Goal: Information Seeking & Learning: Learn about a topic

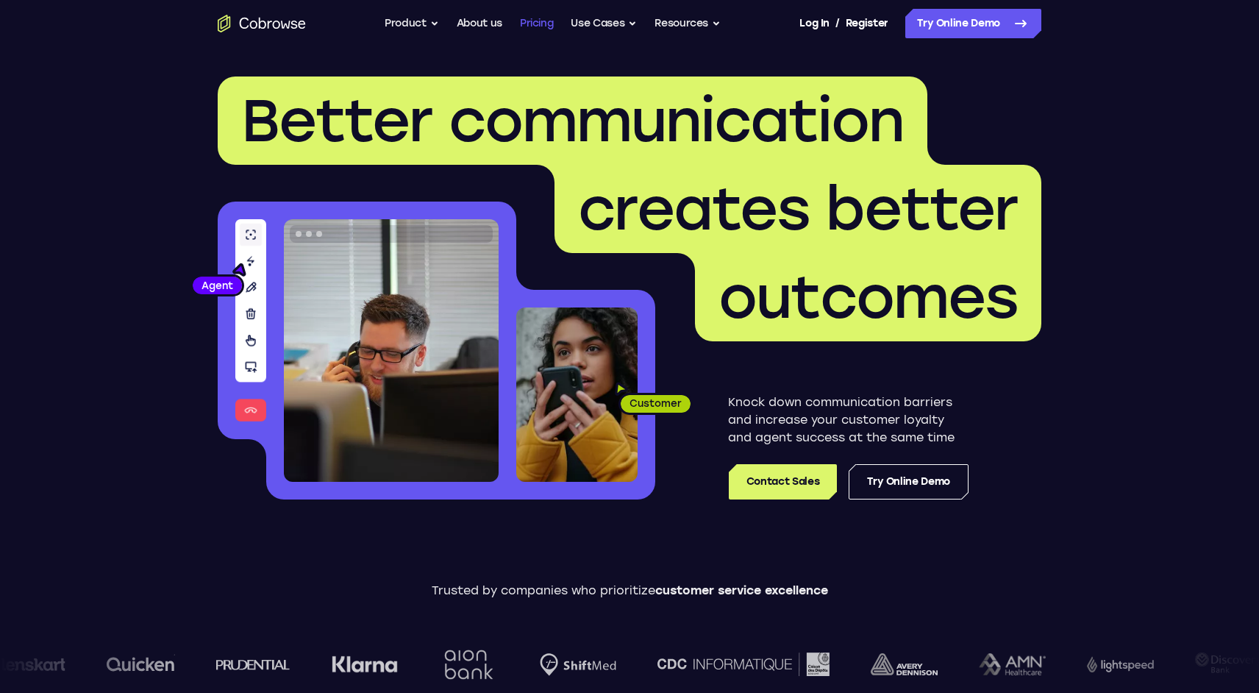
click at [543, 18] on link "Pricing" at bounding box center [537, 23] width 34 height 29
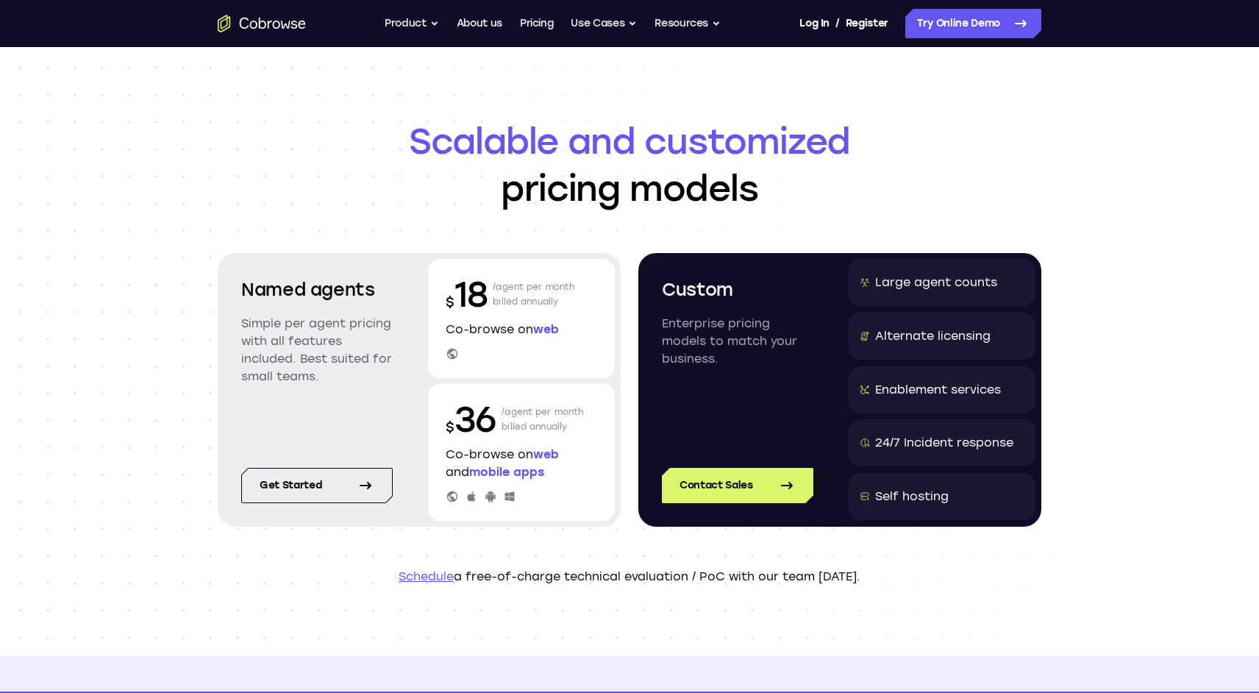
click at [967, 269] on div "Large agent counts" at bounding box center [942, 282] width 187 height 47
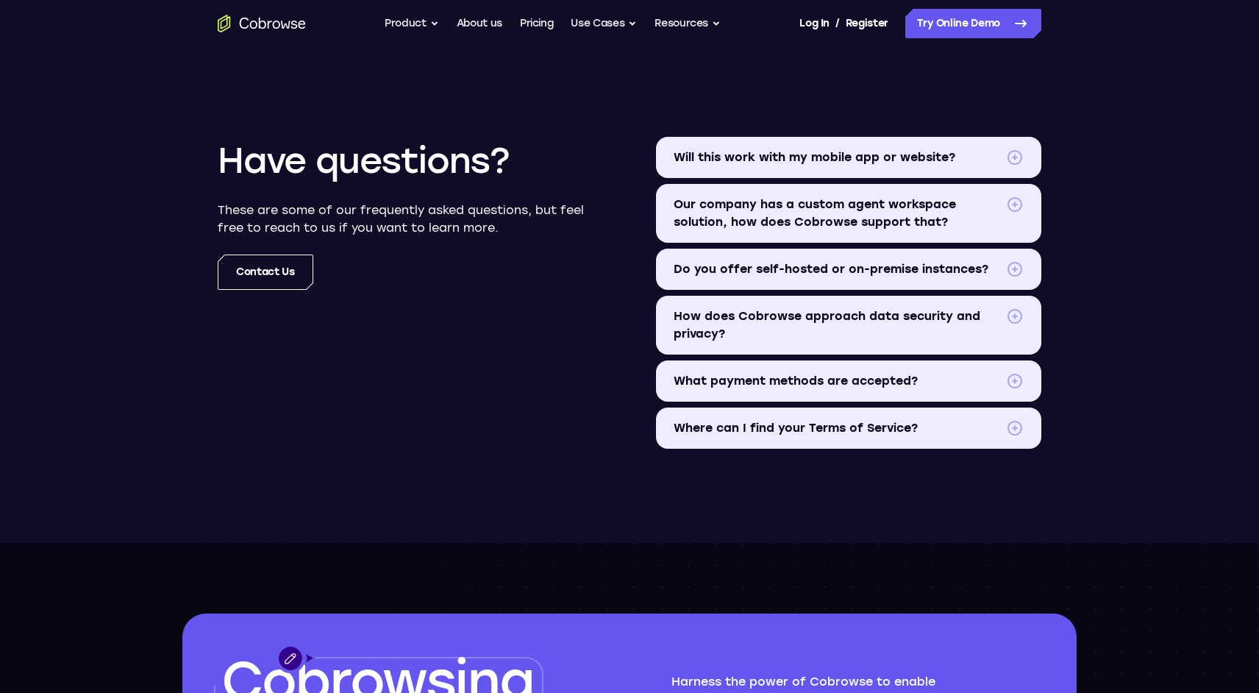
scroll to position [1496, 0]
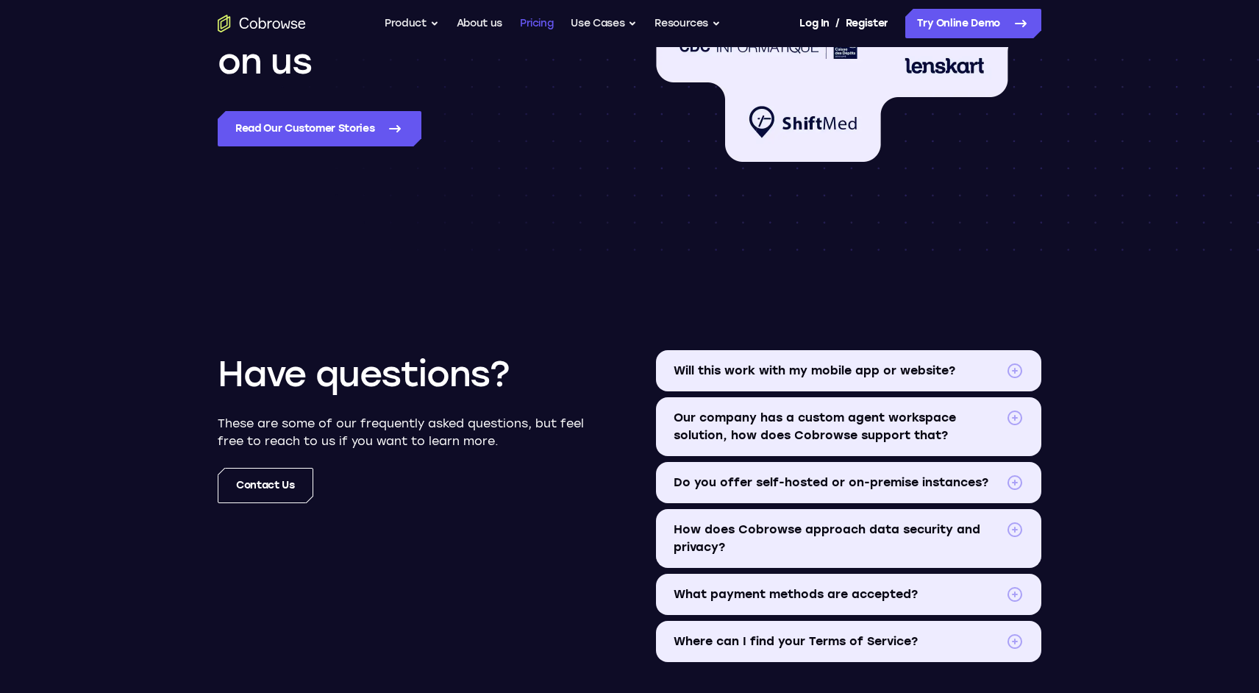
click at [540, 15] on link "Pricing" at bounding box center [537, 23] width 34 height 29
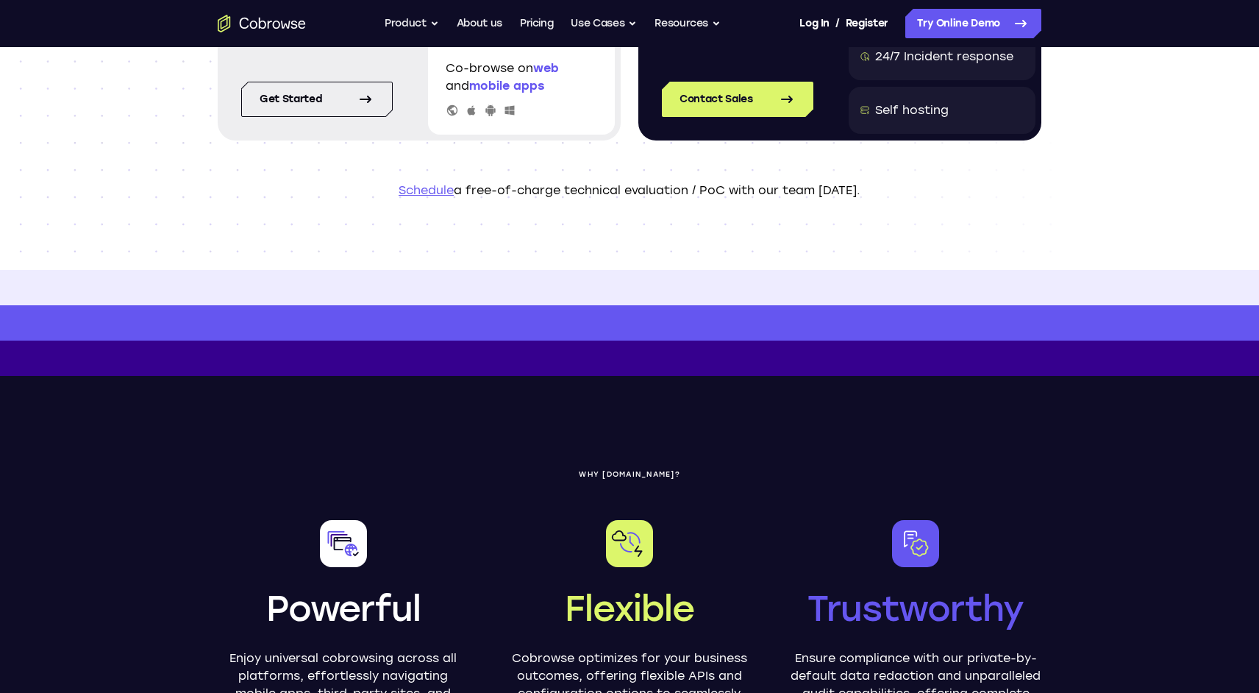
scroll to position [615, 0]
